Goal: Task Accomplishment & Management: Manage account settings

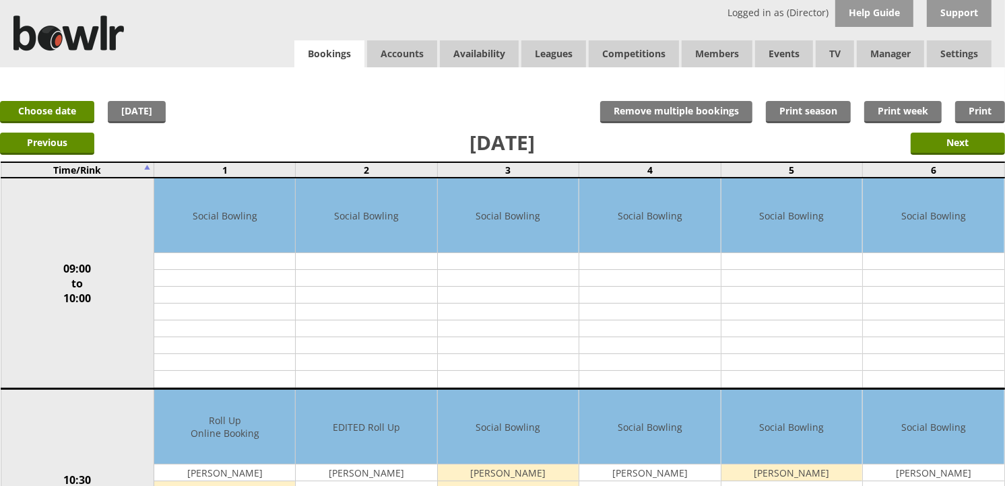
click at [337, 66] on link "Bookings" at bounding box center [329, 54] width 70 height 28
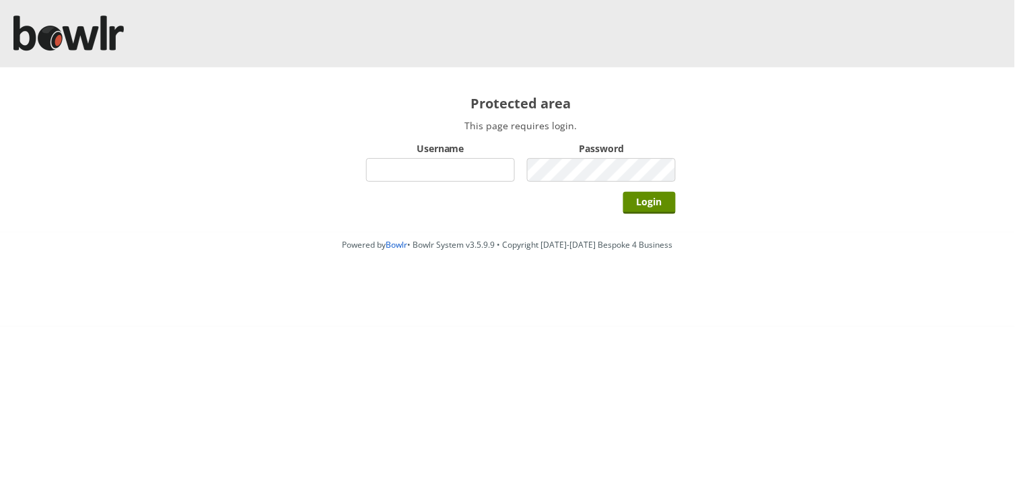
click at [432, 162] on input "Username" at bounding box center [440, 170] width 149 height 24
type input "hornseaindoorbowlsclub"
click at [624, 192] on input "Login" at bounding box center [650, 203] width 53 height 22
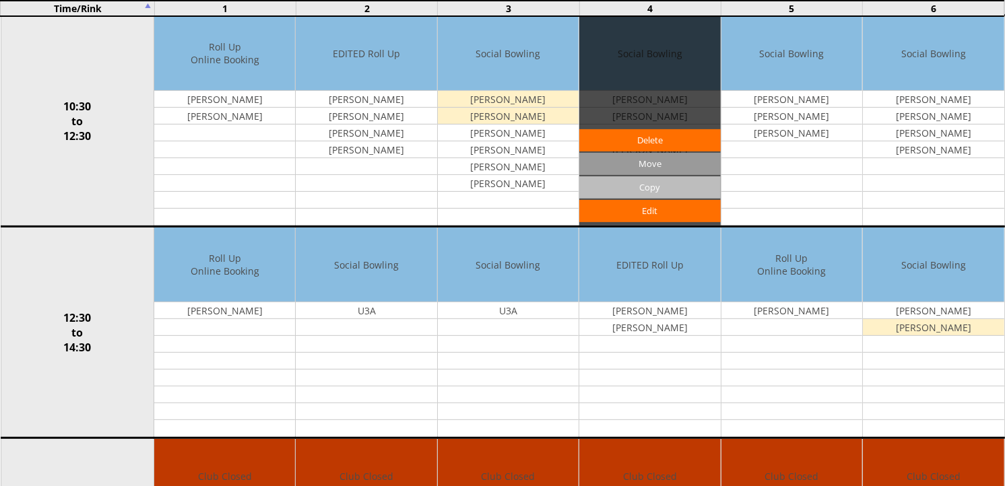
scroll to position [374, 0]
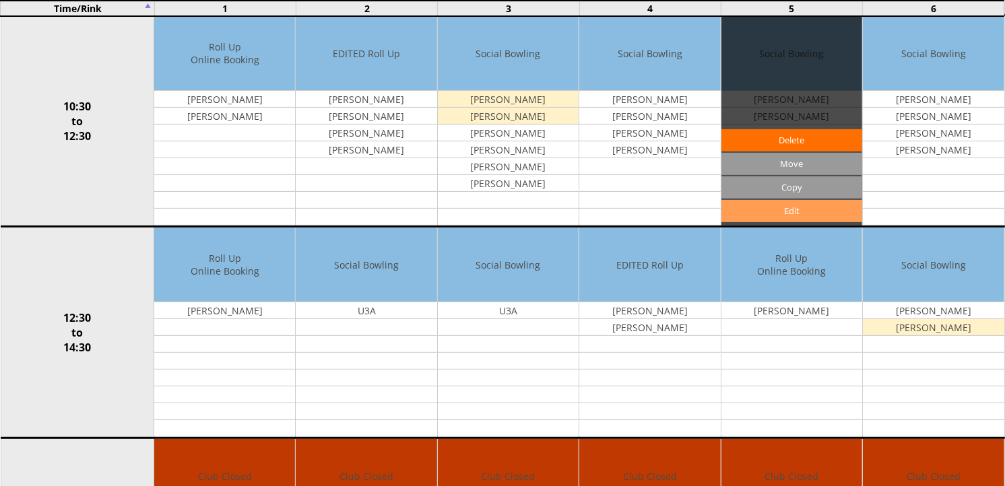
click at [815, 210] on link "Edit" at bounding box center [791, 211] width 141 height 22
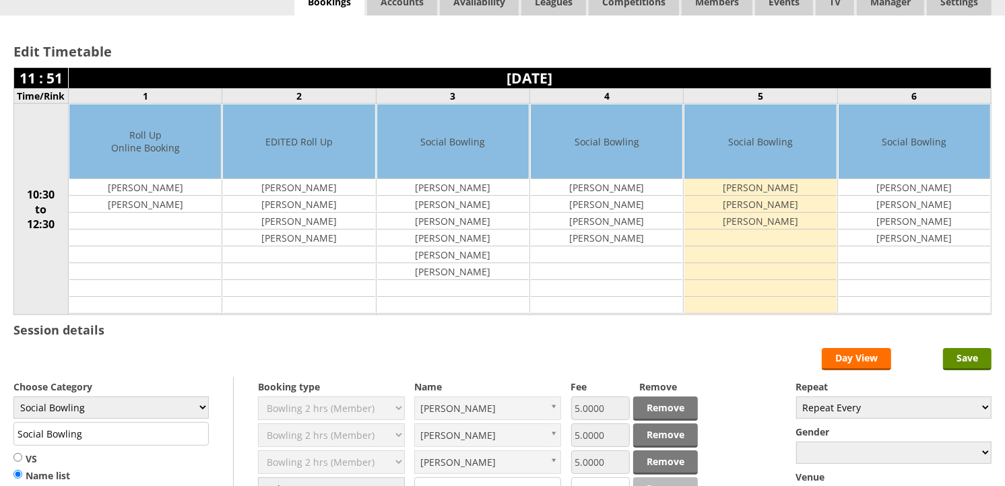
scroll to position [75, 0]
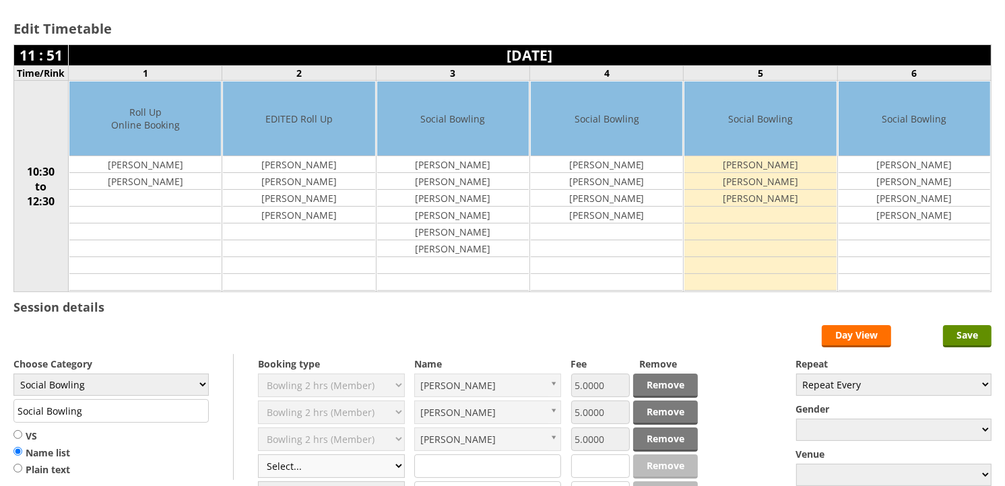
click at [320, 470] on select "Select... Club Competition (Member) Club Competition (Visitor) National (Member…" at bounding box center [331, 466] width 147 height 24
select select "1_50"
click at [258, 455] on select "Select... Club Competition (Member) Club Competition (Visitor) National (Member…" at bounding box center [331, 466] width 147 height 24
type input "5.0000"
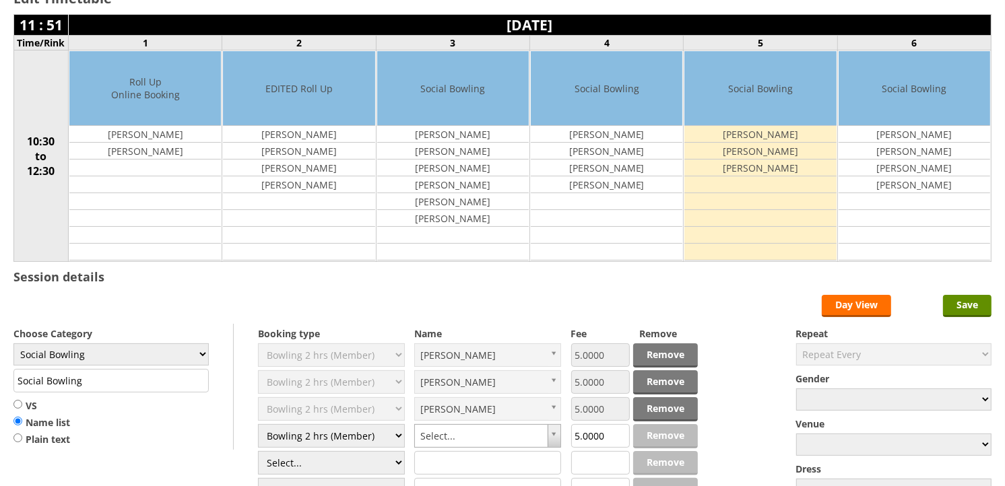
scroll to position [149, 0]
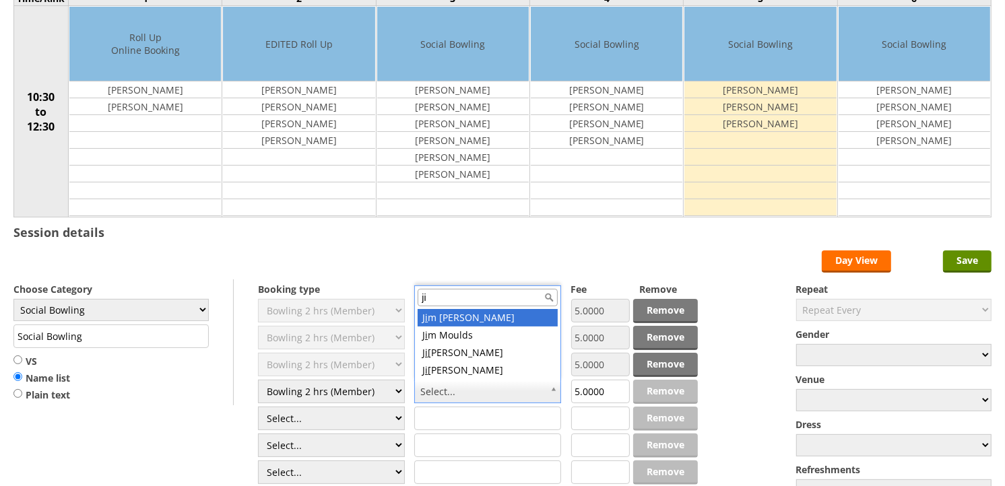
type input "j"
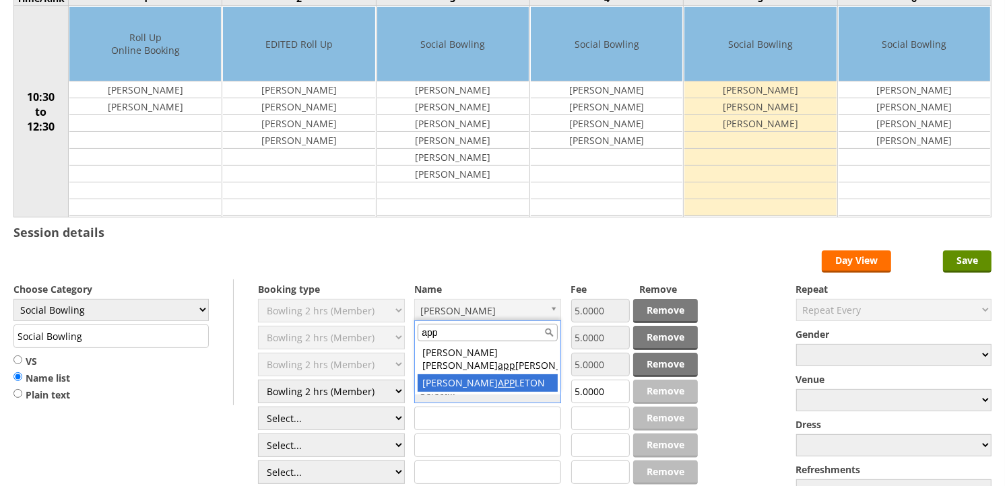
type input "app"
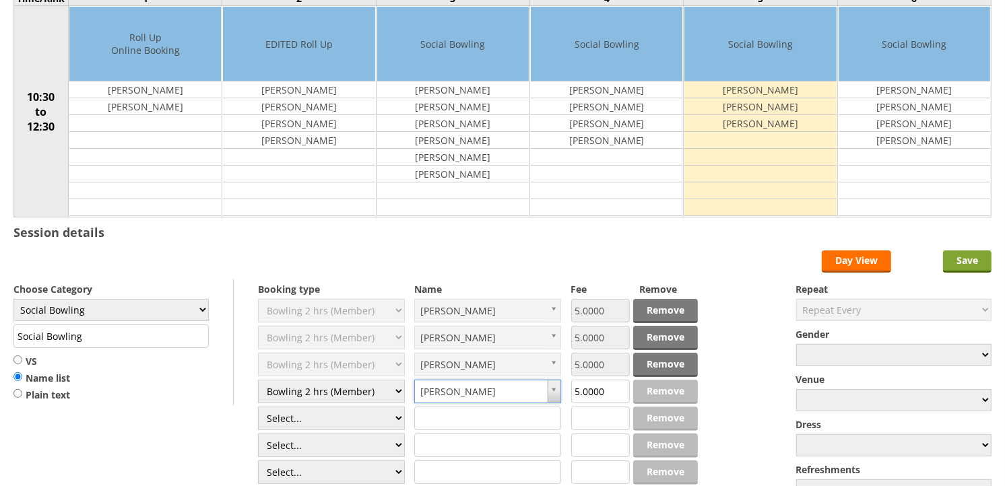
click at [972, 259] on input "Save" at bounding box center [967, 261] width 48 height 22
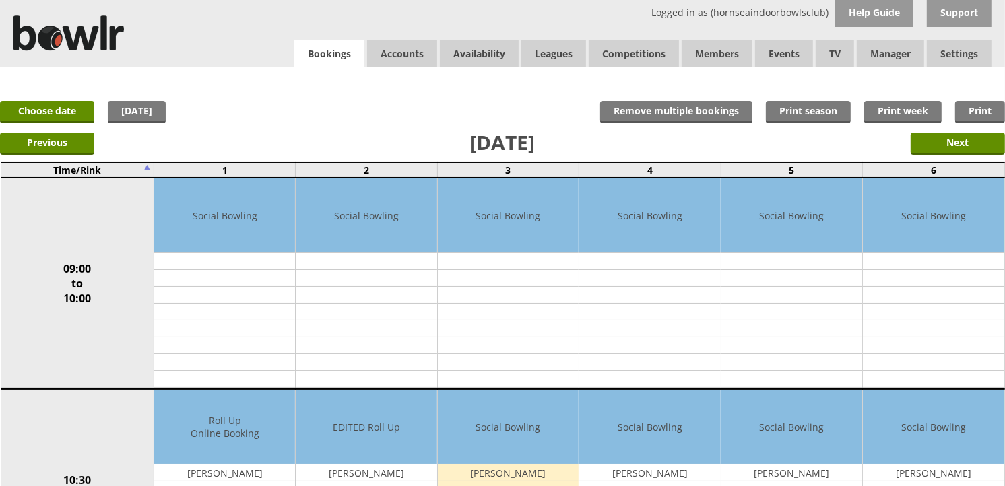
click at [350, 58] on link "Bookings" at bounding box center [329, 54] width 70 height 28
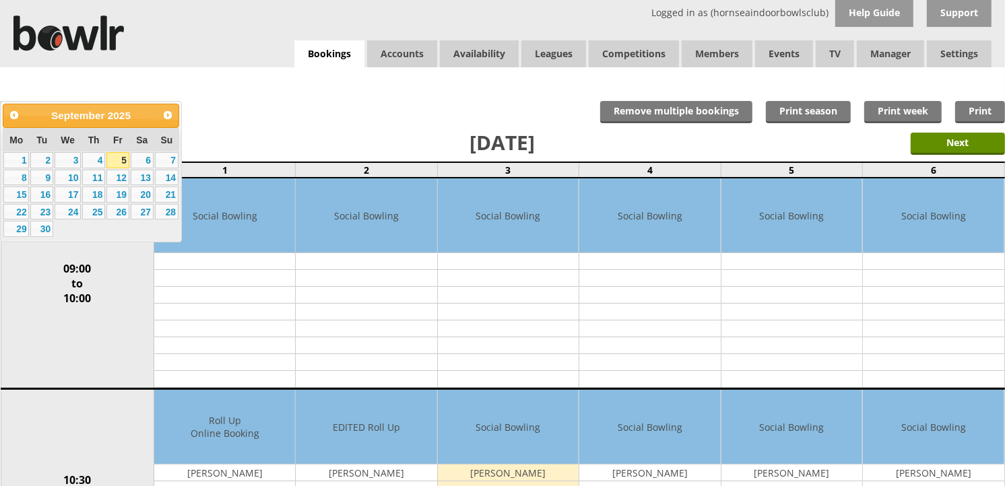
click at [77, 173] on link "10" at bounding box center [68, 178] width 26 height 16
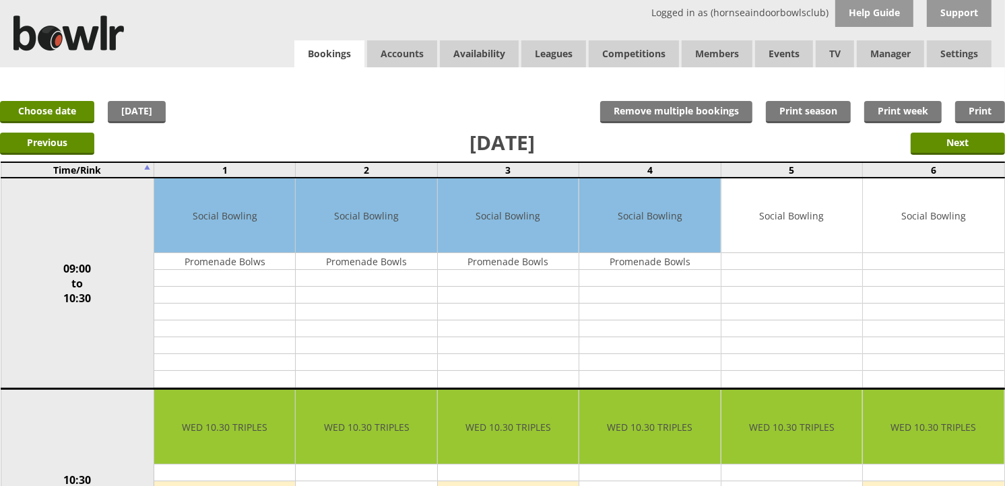
click at [333, 53] on link "Bookings" at bounding box center [329, 54] width 70 height 28
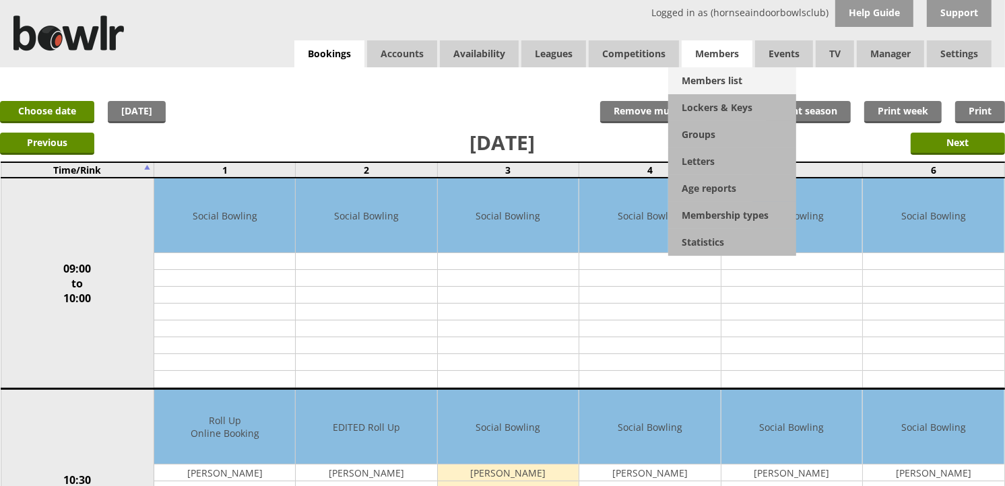
click at [739, 75] on link "Members list" at bounding box center [732, 80] width 128 height 27
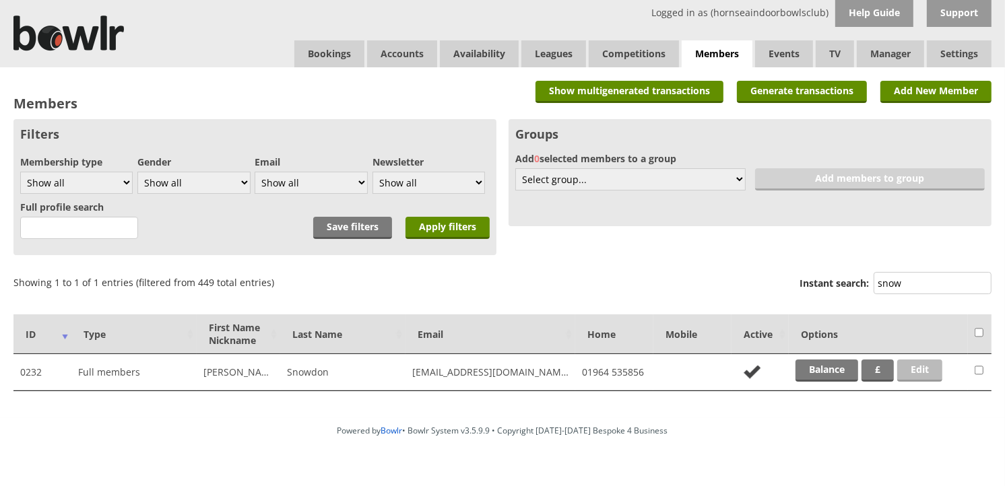
type input "snow"
click at [920, 364] on link "Edit" at bounding box center [919, 371] width 45 height 22
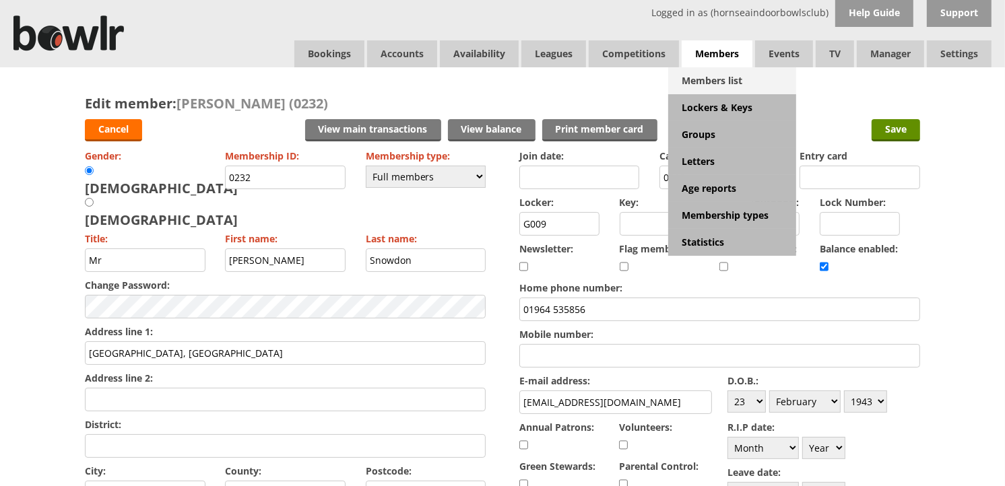
click at [721, 75] on link "Members list" at bounding box center [732, 80] width 128 height 27
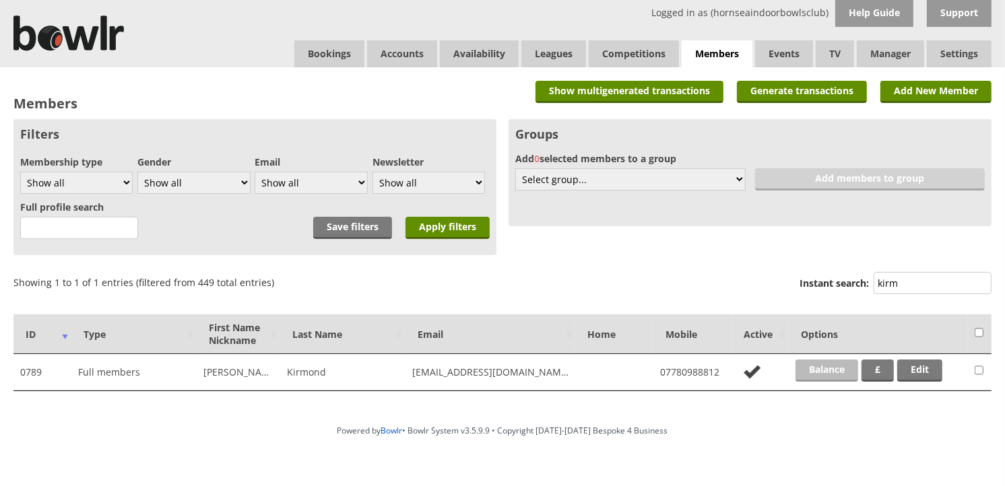
type input "kirm"
click at [842, 367] on link "Balance" at bounding box center [826, 371] width 63 height 22
type input "kirm"
click at [940, 358] on td "Balance £ Edit" at bounding box center [877, 372] width 179 height 36
click at [940, 362] on link "Edit" at bounding box center [919, 371] width 45 height 22
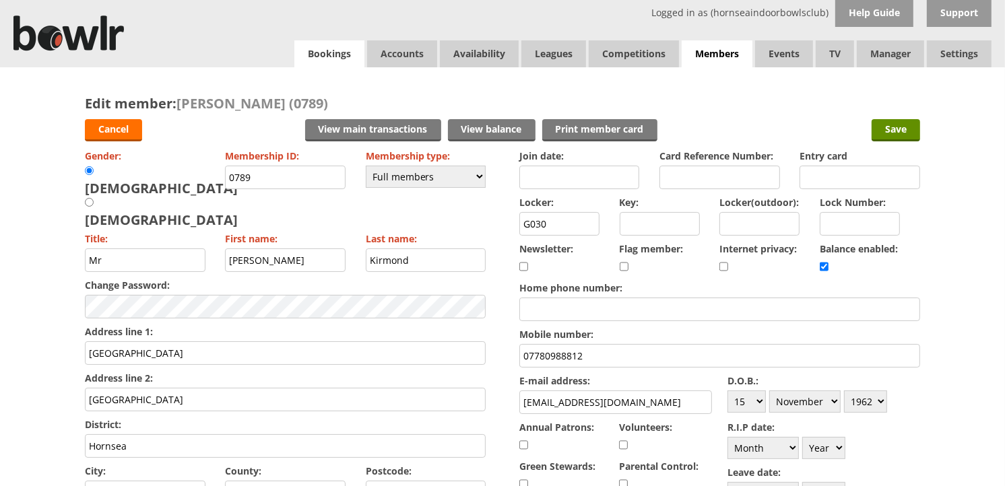
click at [334, 48] on link "Bookings" at bounding box center [329, 53] width 70 height 27
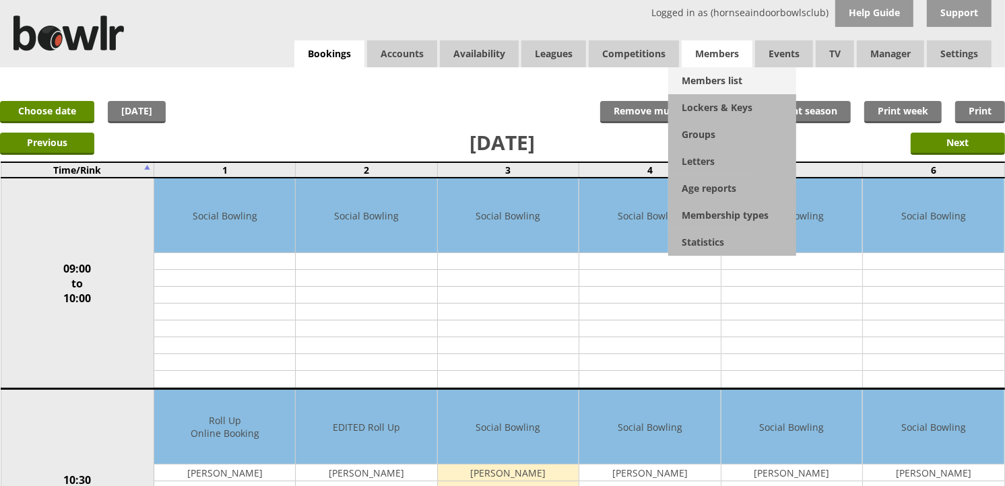
click at [727, 69] on link "Members list" at bounding box center [732, 80] width 128 height 27
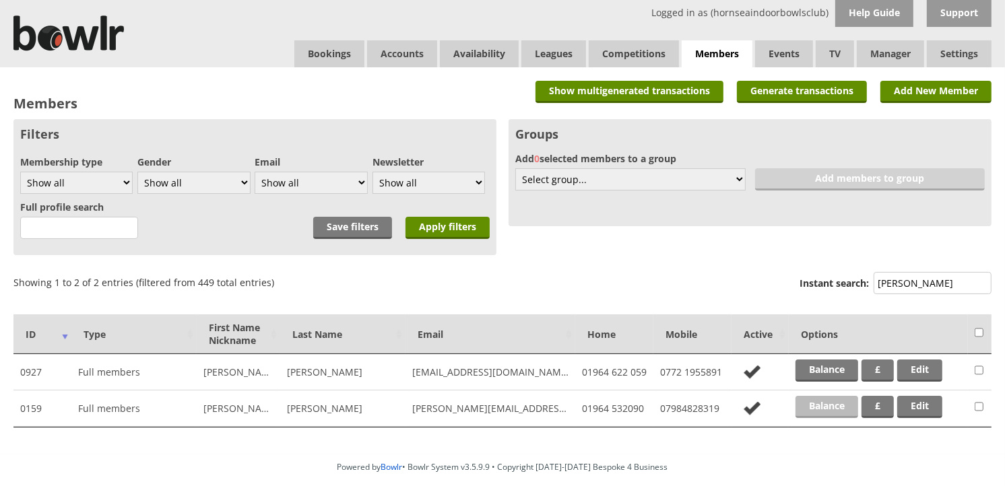
type input "sutton"
click at [805, 404] on link "Balance" at bounding box center [826, 407] width 63 height 22
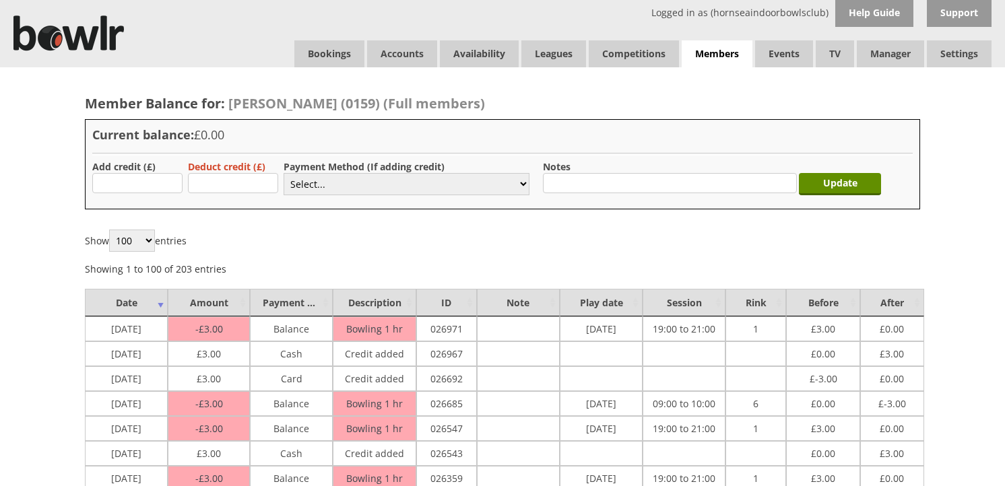
type input "5.00"
click at [323, 178] on select "Select... Cash Card Cheque Bank Transfer Other Member Card Gift Voucher Balance" at bounding box center [406, 184] width 246 height 22
select select "1"
click at [283, 173] on select "Select... Cash Card Cheque Bank Transfer Other Member Card Gift Voucher Balance" at bounding box center [406, 184] width 246 height 22
click at [829, 179] on input "Update" at bounding box center [840, 184] width 82 height 22
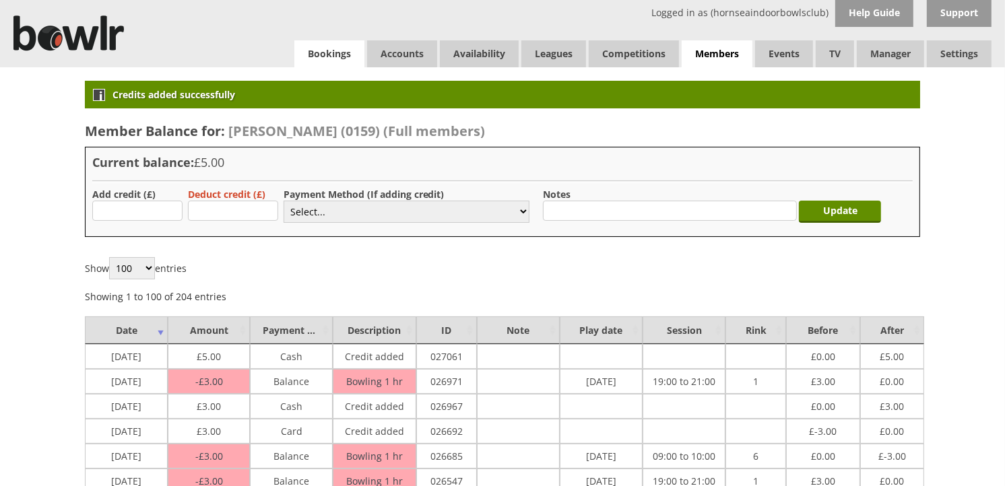
click at [321, 42] on link "Bookings" at bounding box center [329, 53] width 70 height 27
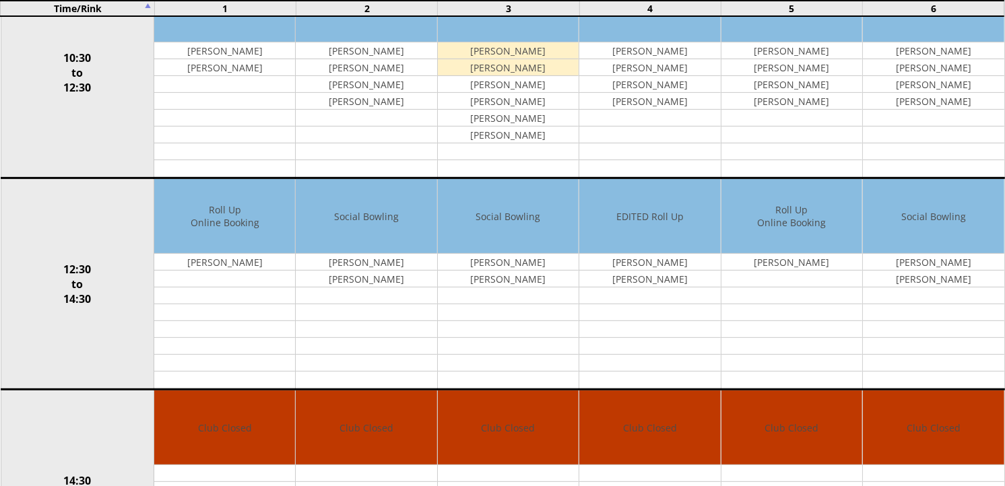
scroll to position [448, 0]
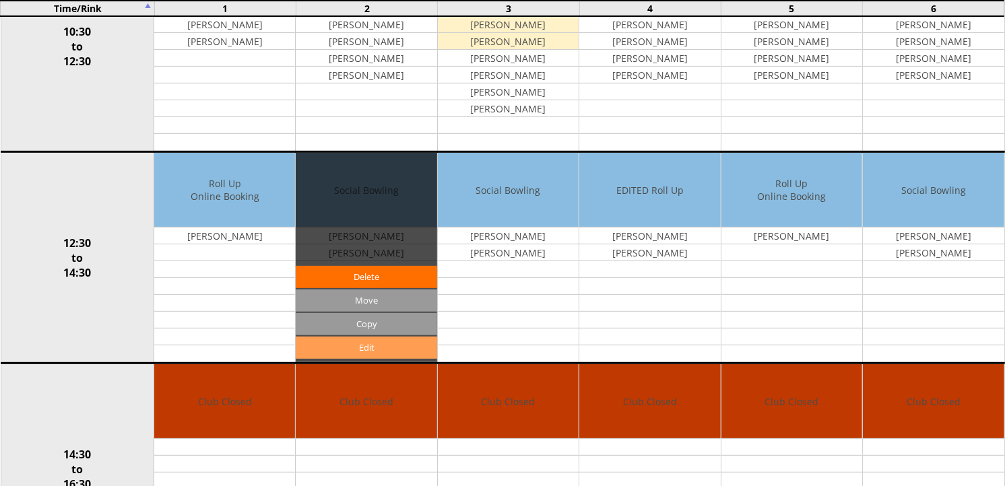
click at [411, 347] on link "Edit" at bounding box center [366, 348] width 141 height 22
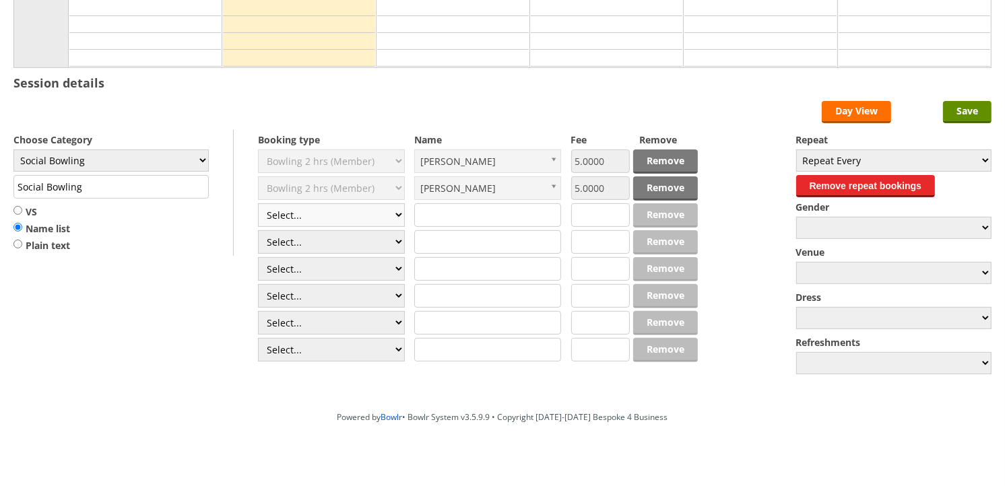
select select "1_50"
click at [258, 204] on select "Select... Club Competition (Member) Club Competition (Visitor) National (Member…" at bounding box center [331, 215] width 147 height 24
type input "5.0000"
click at [340, 241] on select "Select... Club Competition (Member) Club Competition (Visitor) National (Member…" at bounding box center [331, 242] width 147 height 24
select select "1_50"
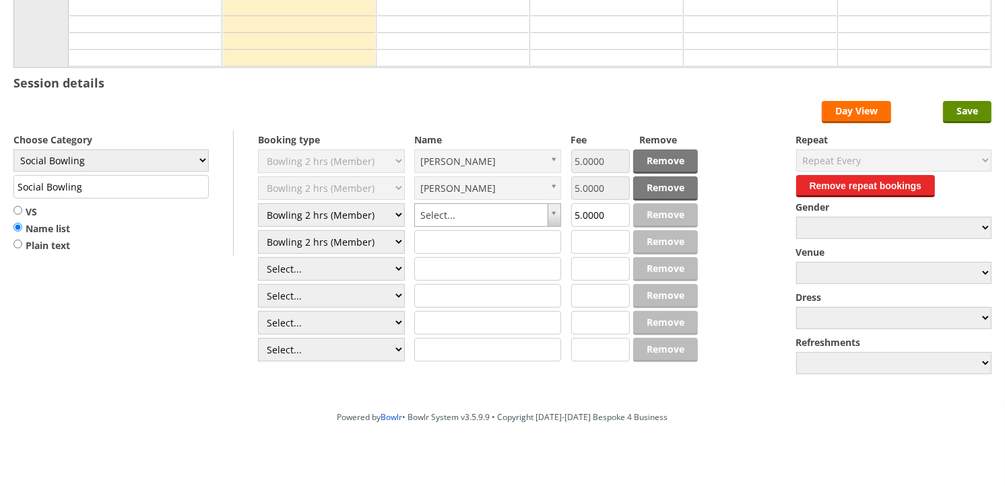
click at [258, 231] on select "Select... Club Competition (Member) Club Competition (Visitor) National (Member…" at bounding box center [331, 242] width 147 height 24
type input "5.0000"
click at [345, 272] on select "Select... Club Competition (Member) Club Competition (Visitor) National (Member…" at bounding box center [331, 269] width 147 height 24
select select "1_50"
click at [258, 258] on select "Select... Club Competition (Member) Club Competition (Visitor) National (Member…" at bounding box center [331, 269] width 147 height 24
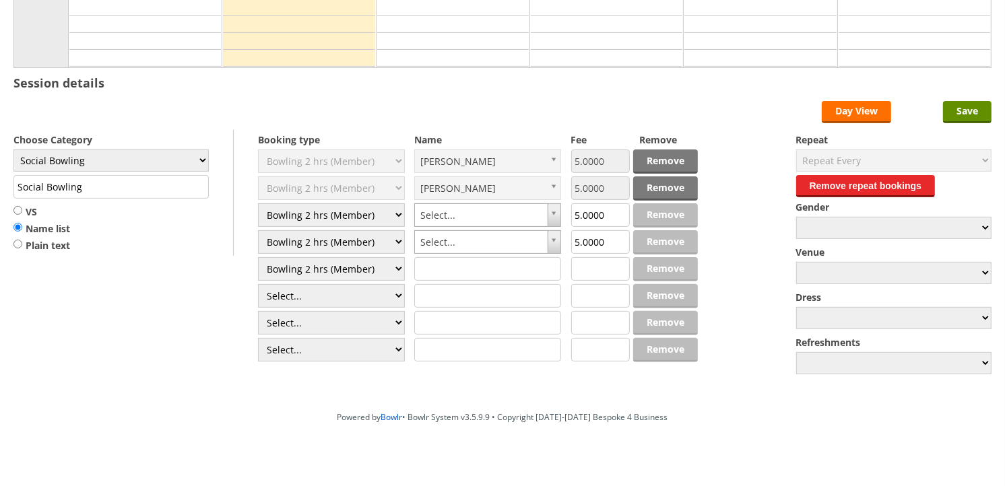
type input "5.0000"
drag, startPoint x: 346, startPoint y: 269, endPoint x: 350, endPoint y: 281, distance: 12.1
click at [348, 274] on select "Select... Club Competition (Member) Club Competition (Visitor) National (Member…" at bounding box center [331, 269] width 147 height 24
click at [351, 292] on select "Select... Club Competition (Member) Club Competition (Visitor) National (Member…" at bounding box center [331, 296] width 147 height 24
select select "1_50"
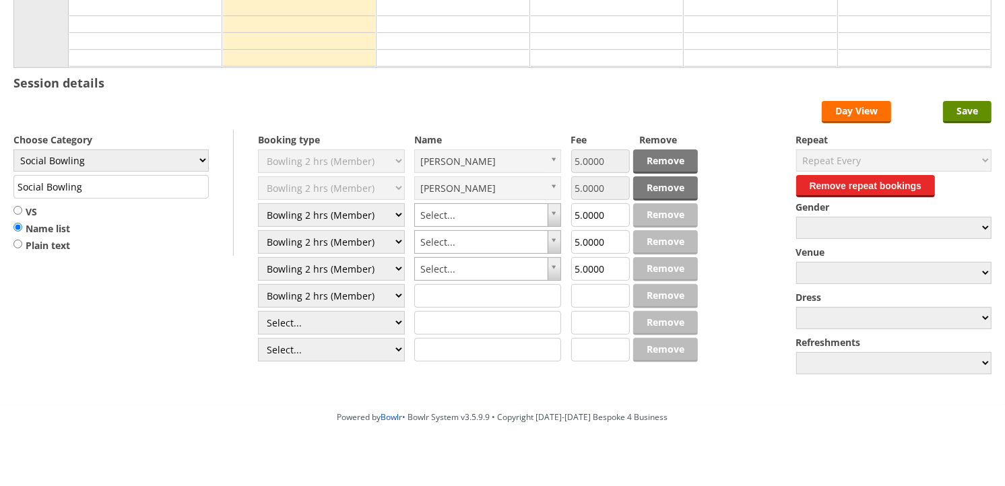
click at [258, 285] on select "Select... Club Competition (Member) Club Competition (Visitor) National (Member…" at bounding box center [331, 296] width 147 height 24
type input "5.0000"
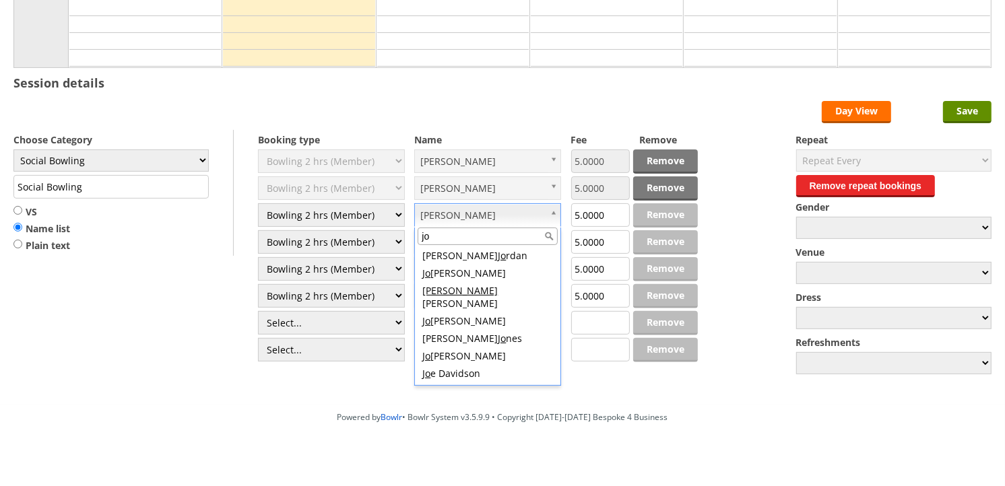
scroll to position [0, 0]
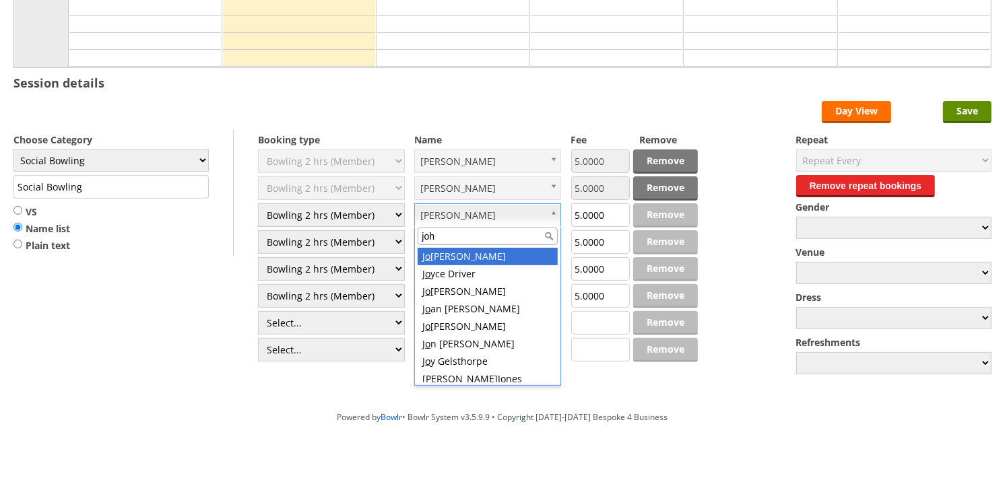
type input "john"
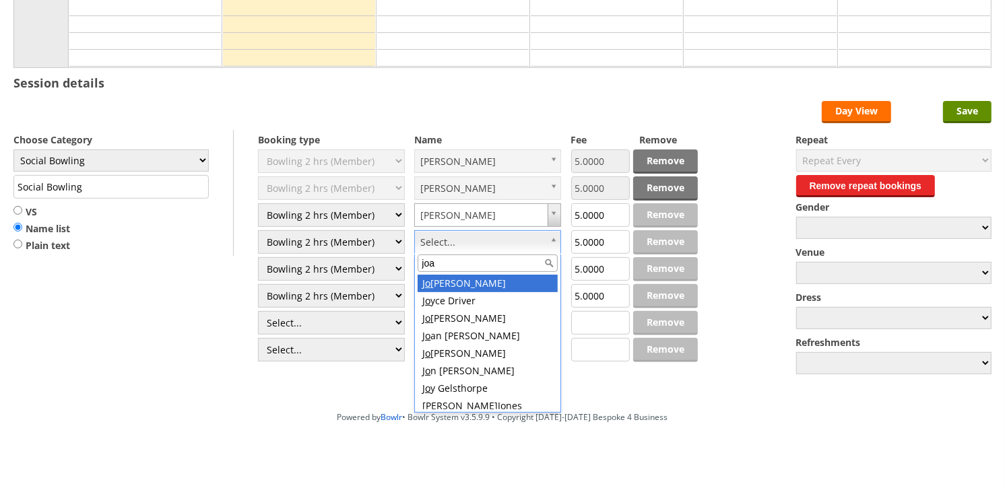
type input "joan"
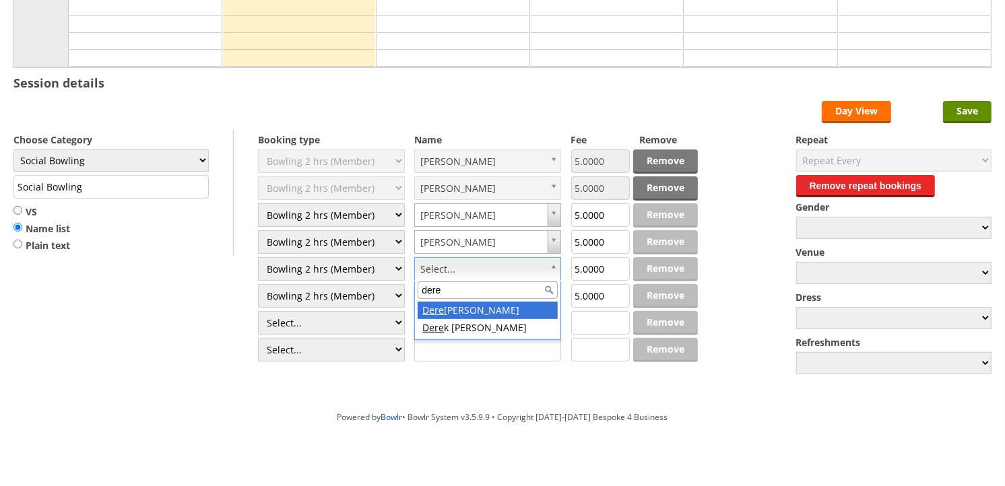
type input "dere"
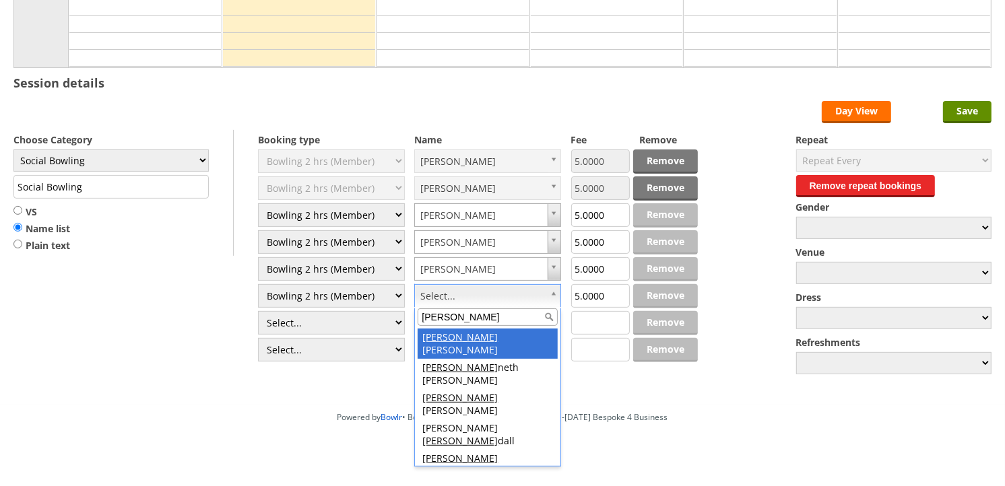
type input "ken s"
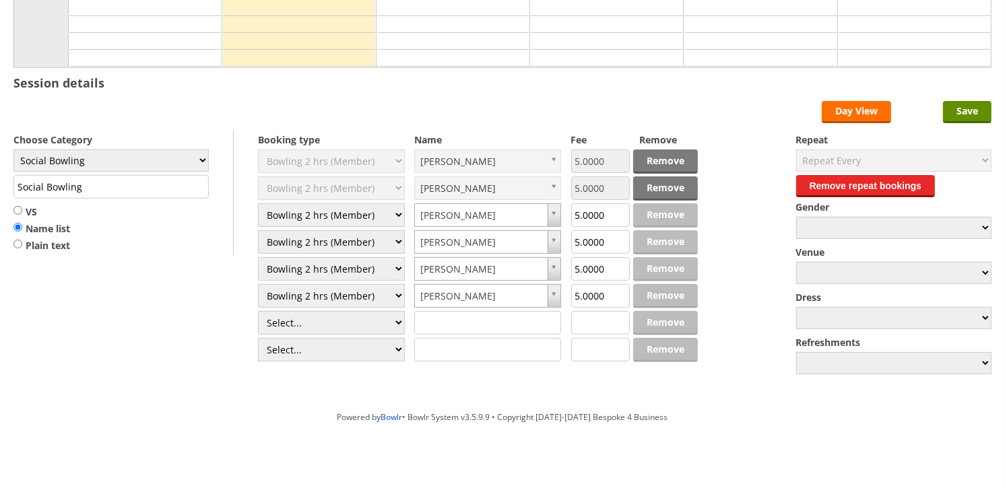
click at [966, 101] on div "Edit Timetable 12 : 31 Friday 5th September 2025 Time/Rink 1 2 3 4 5 6 12:30 to…" at bounding box center [502, 86] width 1005 height 636
click at [963, 108] on input "Save" at bounding box center [967, 112] width 48 height 22
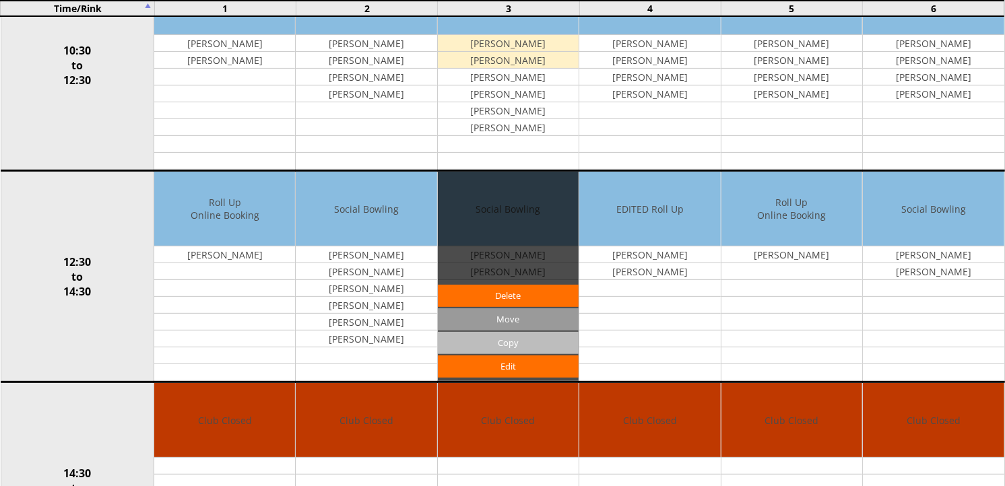
scroll to position [523, 0]
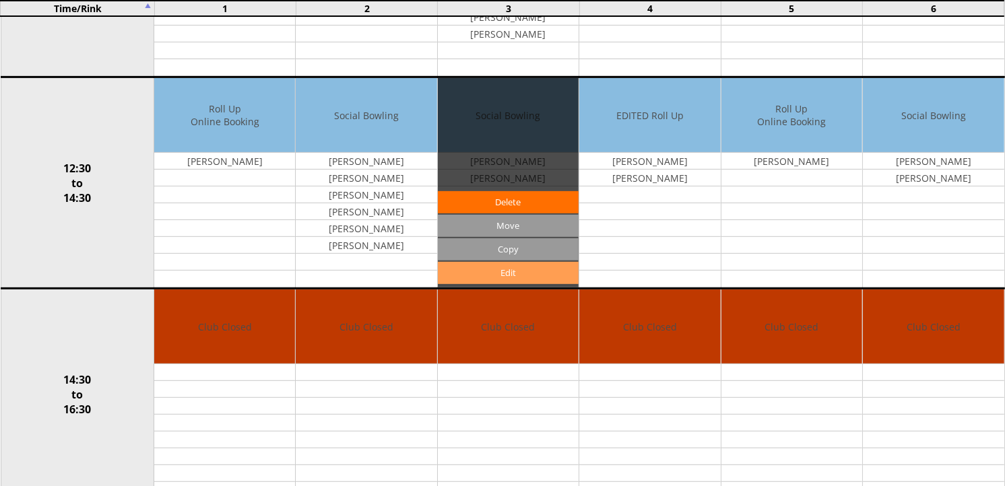
click at [489, 273] on link "Edit" at bounding box center [508, 273] width 141 height 22
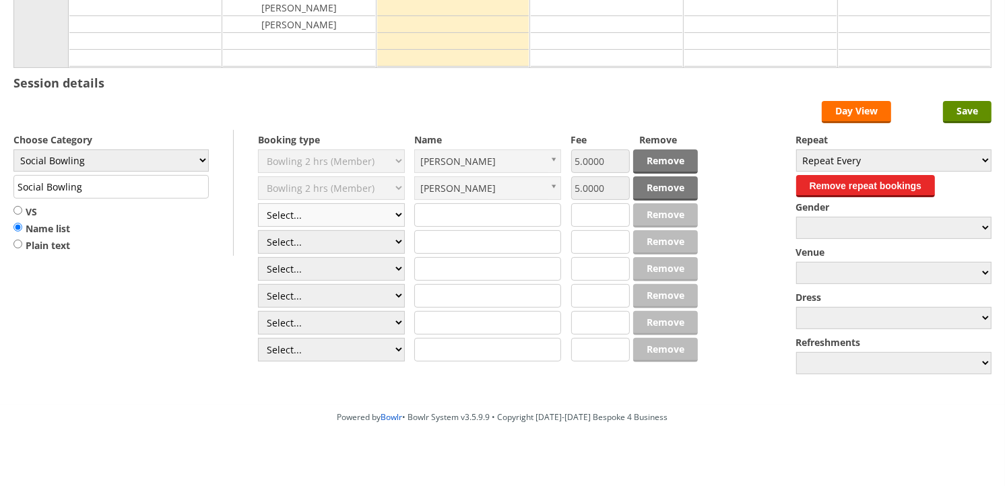
select select "1_50"
click at [258, 204] on select "Select... Club Competition (Member) Club Competition (Visitor) National (Member…" at bounding box center [331, 215] width 147 height 24
type input "5.0000"
click at [349, 244] on select "Select... Club Competition (Member) Club Competition (Visitor) National (Member…" at bounding box center [331, 242] width 147 height 24
select select "1_50"
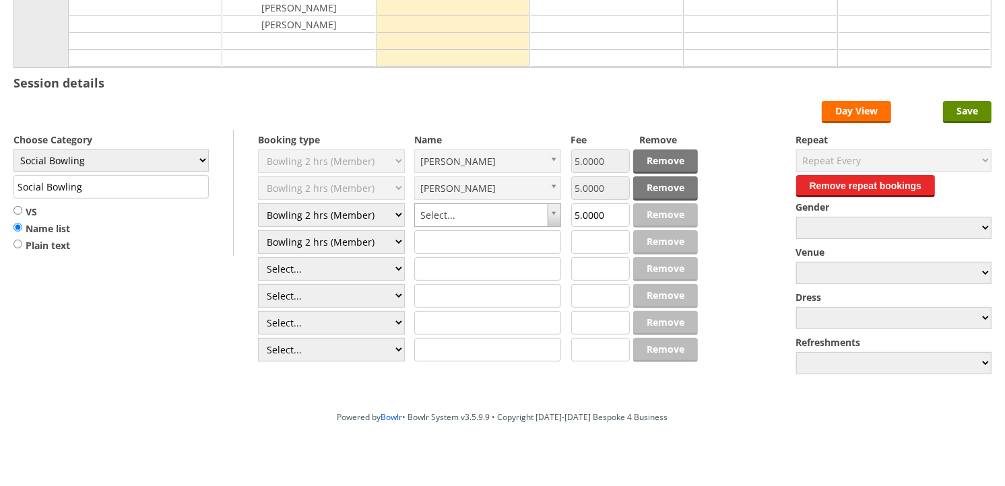
click at [258, 231] on select "Select... Club Competition (Member) Club Competition (Visitor) National (Member…" at bounding box center [331, 242] width 147 height 24
type input "5.0000"
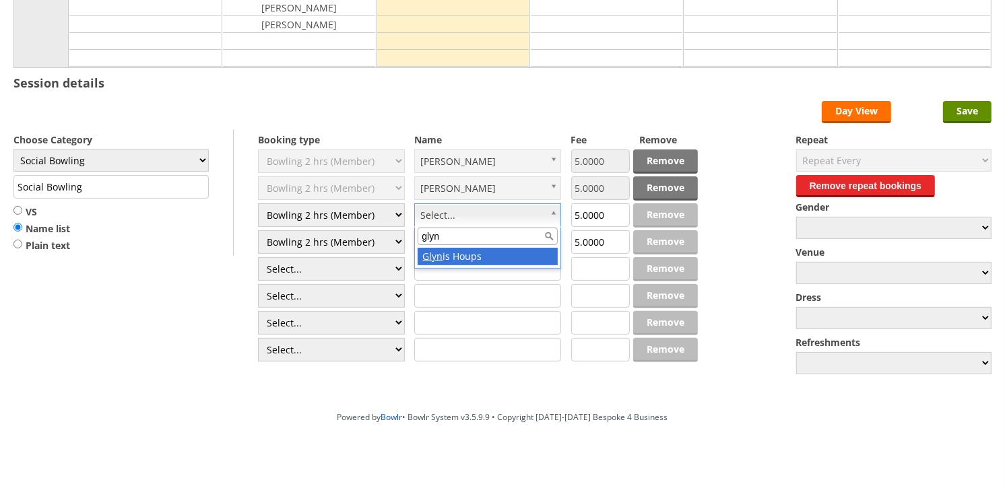
type input "glyn"
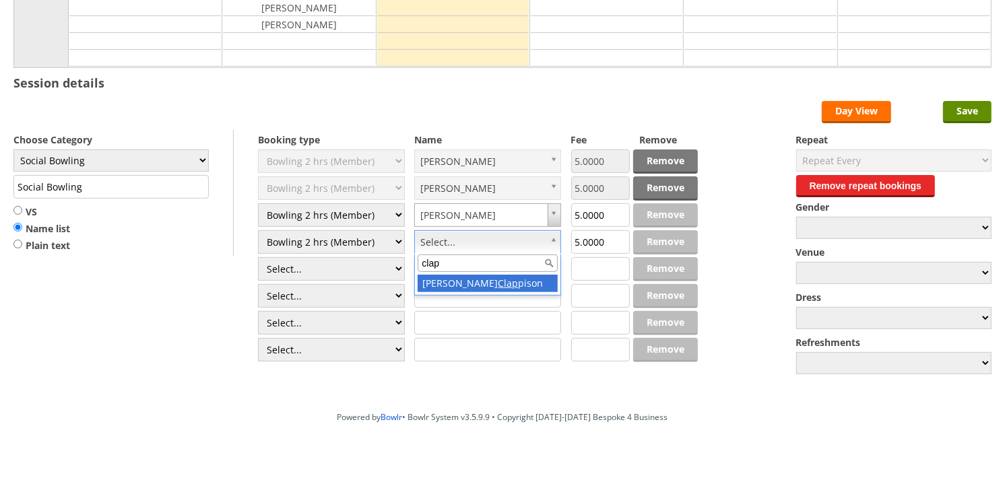
type input "clap"
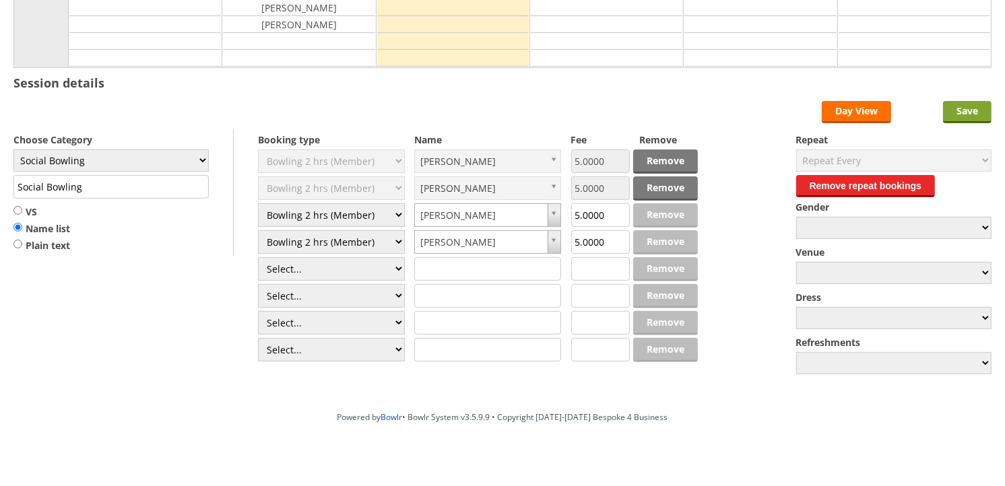
click at [968, 123] on input "Save" at bounding box center [967, 112] width 48 height 22
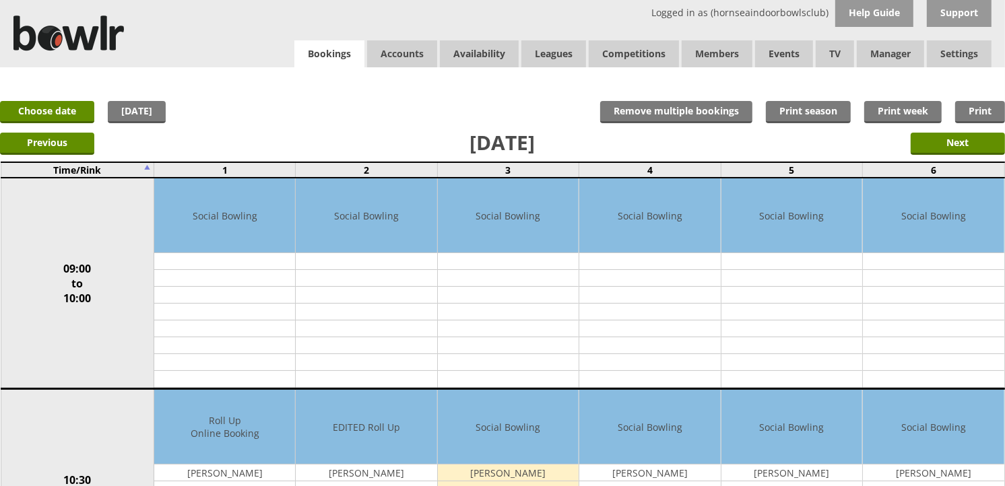
click at [322, 64] on link "Bookings" at bounding box center [329, 54] width 70 height 28
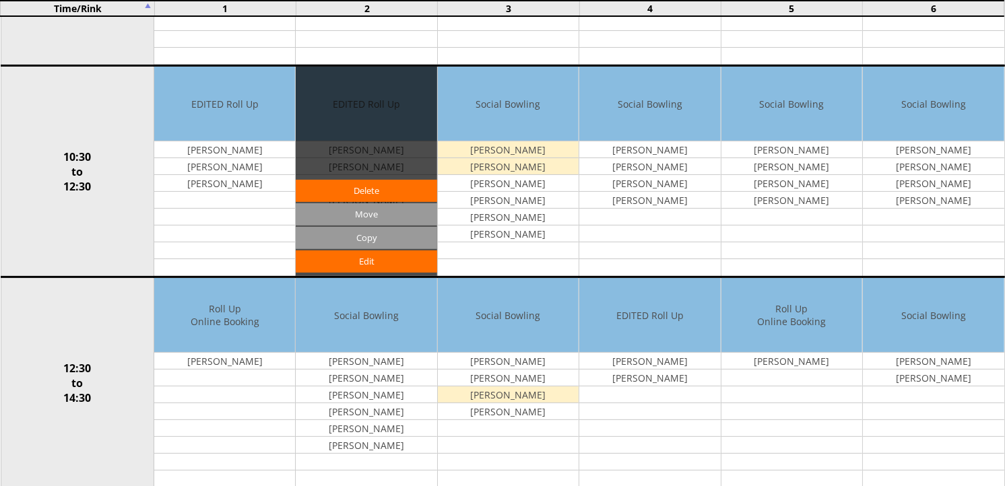
scroll to position [347, 0]
